Goal: Entertainment & Leisure: Consume media (video, audio)

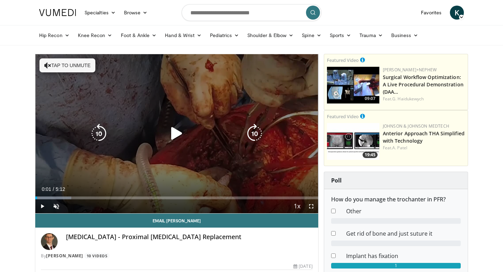
click at [176, 131] on icon "Video Player" at bounding box center [177, 134] width 20 height 20
click at [65, 65] on button "Tap to unmute" at bounding box center [67, 65] width 56 height 14
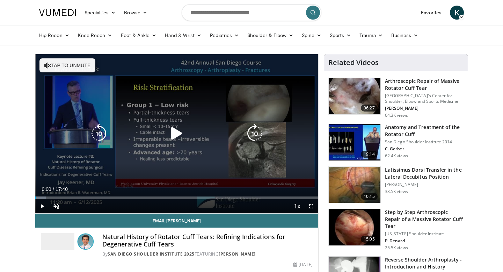
click at [175, 133] on icon "Video Player" at bounding box center [177, 134] width 20 height 20
click at [61, 66] on button "Tap to unmute" at bounding box center [67, 65] width 56 height 14
